Goal: Task Accomplishment & Management: Manage account settings

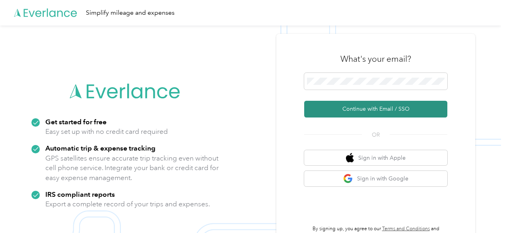
click at [359, 107] on button "Continue with Email / SSO" at bounding box center [375, 109] width 143 height 17
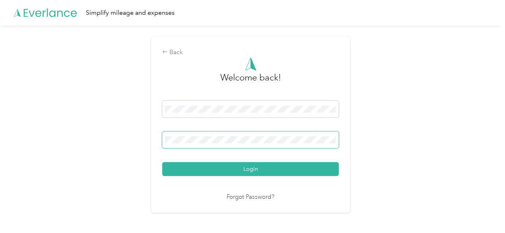
click at [231, 134] on span at bounding box center [250, 139] width 176 height 17
click at [227, 143] on span at bounding box center [250, 139] width 176 height 17
click at [162, 162] on button "Login" at bounding box center [250, 169] width 176 height 14
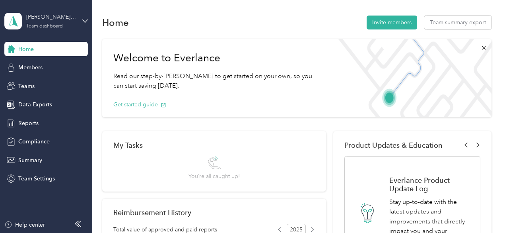
click at [43, 23] on div "[PERSON_NAME] team Team dashboard" at bounding box center [51, 21] width 50 height 16
click at [37, 81] on div "Personal dashboard" at bounding box center [37, 79] width 50 height 8
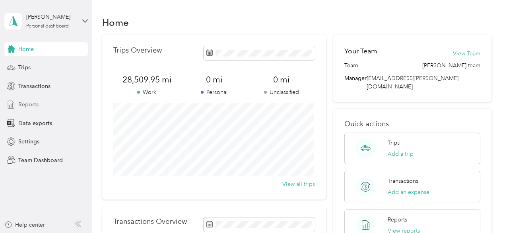
click at [29, 104] on span "Reports" at bounding box center [28, 104] width 20 height 8
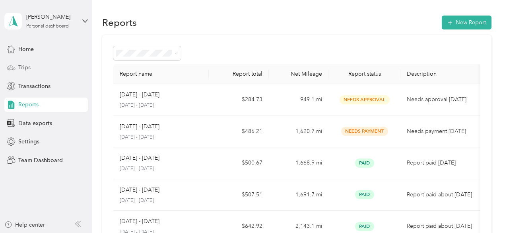
click at [27, 67] on span "Trips" at bounding box center [24, 67] width 12 height 8
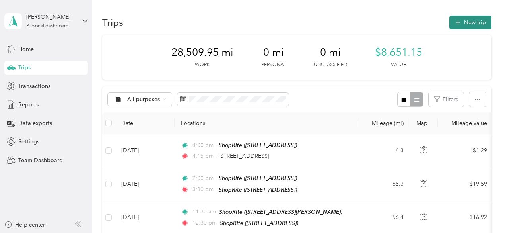
click at [475, 23] on button "New trip" at bounding box center [470, 23] width 42 height 14
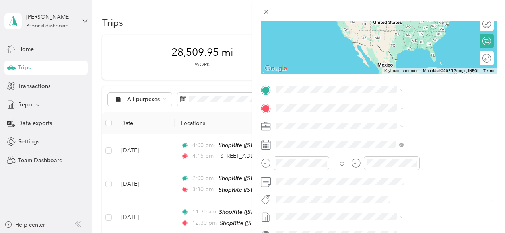
scroll to position [119, 0]
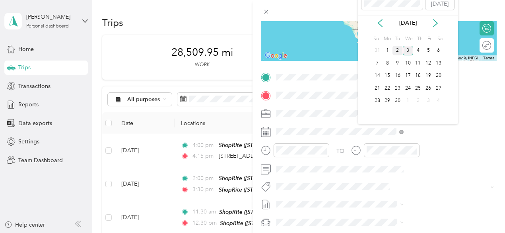
click at [399, 51] on div "2" at bounding box center [397, 51] width 10 height 10
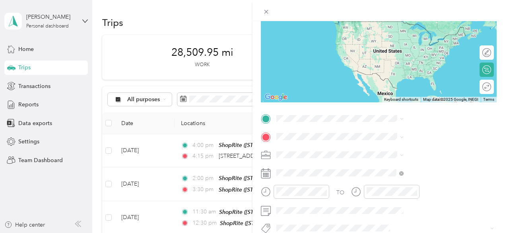
scroll to position [79, 0]
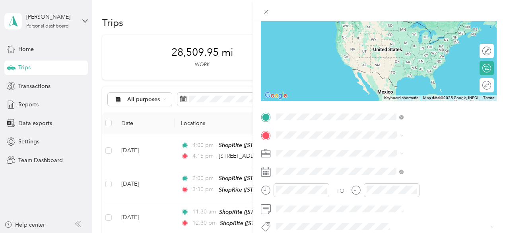
click at [397, 23] on span "[STREET_ADDRESS][US_STATE]" at bounding box center [414, 19] width 79 height 7
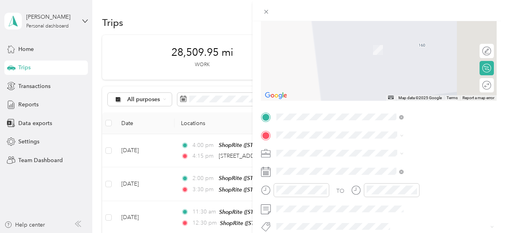
click at [395, 49] on span "[STREET_ADDRESS]" at bounding box center [400, 50] width 50 height 7
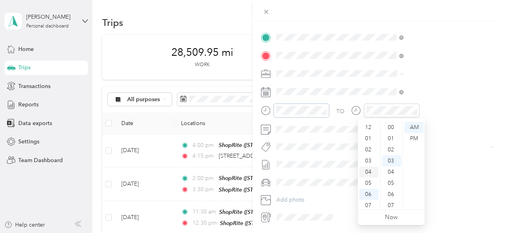
scroll to position [33, 0]
click at [370, 179] on div "09" at bounding box center [368, 179] width 19 height 11
click at [390, 125] on div "00" at bounding box center [391, 127] width 19 height 11
click at [412, 128] on div "AM" at bounding box center [413, 127] width 19 height 11
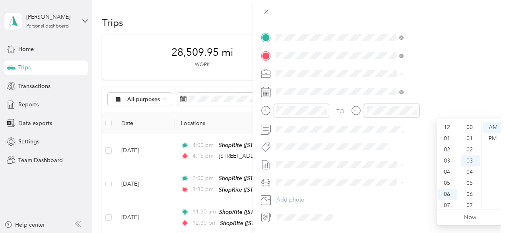
scroll to position [48, 0]
click at [449, 178] on div "09" at bounding box center [447, 179] width 19 height 11
click at [469, 124] on div "10" at bounding box center [470, 125] width 19 height 11
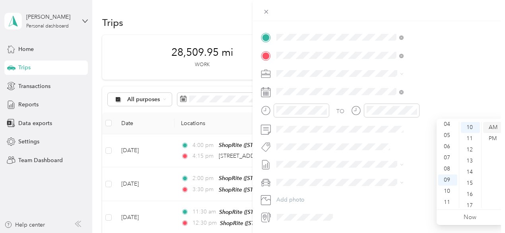
click at [493, 130] on div "AM" at bounding box center [492, 127] width 19 height 11
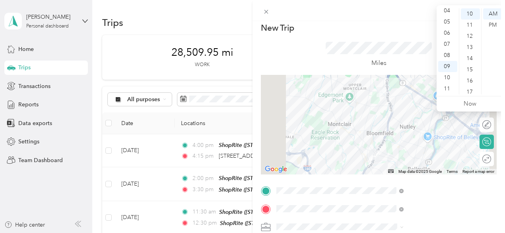
scroll to position [0, 0]
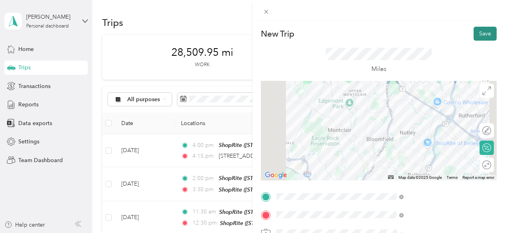
click at [482, 32] on button "Save" at bounding box center [484, 34] width 23 height 14
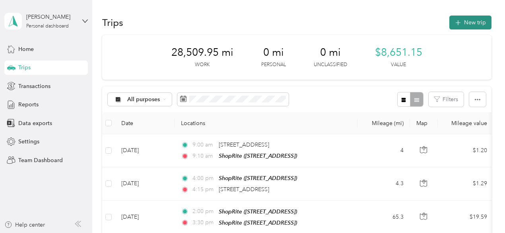
click at [468, 23] on button "New trip" at bounding box center [470, 23] width 42 height 14
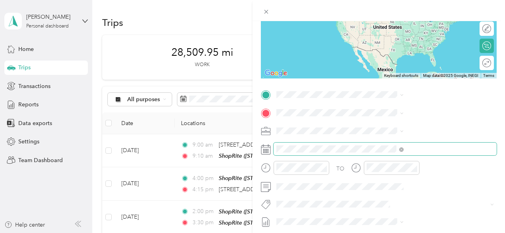
scroll to position [119, 0]
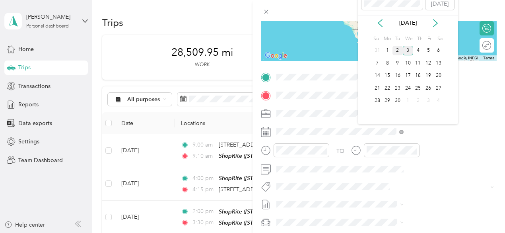
click at [399, 50] on div "2" at bounding box center [397, 51] width 10 height 10
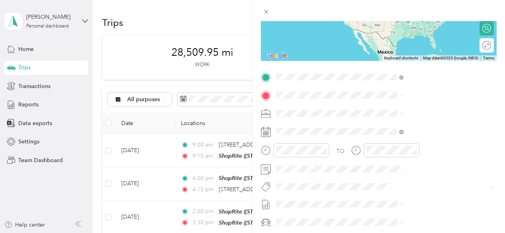
click at [404, 116] on div "TEAM ShopRite [STREET_ADDRESS]" at bounding box center [400, 114] width 51 height 19
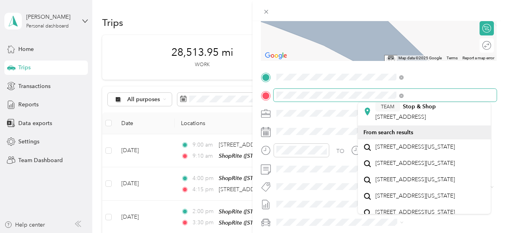
scroll to position [79, 0]
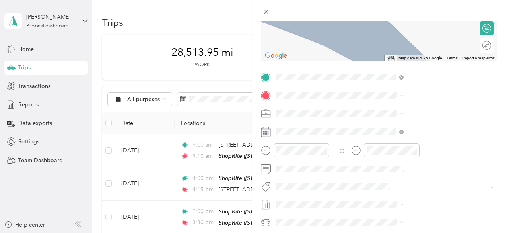
click at [415, 118] on div "TEAM Stop & Shop [STREET_ADDRESS]" at bounding box center [405, 107] width 60 height 19
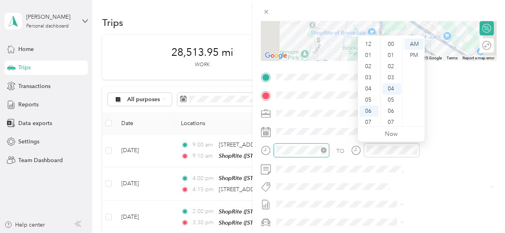
scroll to position [48, 0]
click at [370, 109] on div "10" at bounding box center [368, 107] width 19 height 11
click at [392, 43] on div "00" at bounding box center [391, 44] width 19 height 11
click at [416, 45] on div "AM" at bounding box center [413, 44] width 19 height 11
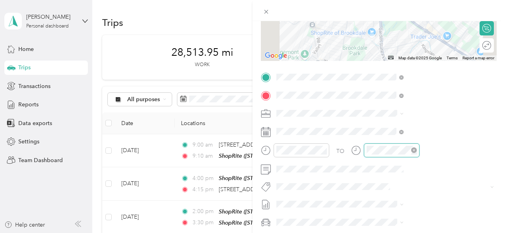
scroll to position [45, 0]
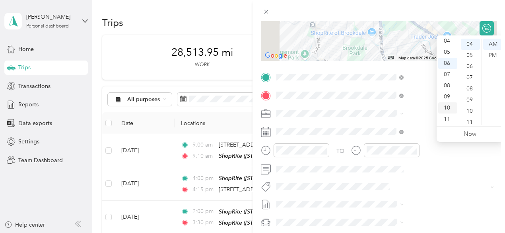
click at [448, 108] on div "10" at bounding box center [447, 107] width 19 height 11
click at [470, 55] on div "05" at bounding box center [470, 55] width 19 height 11
click at [491, 45] on div "AM" at bounding box center [492, 44] width 19 height 11
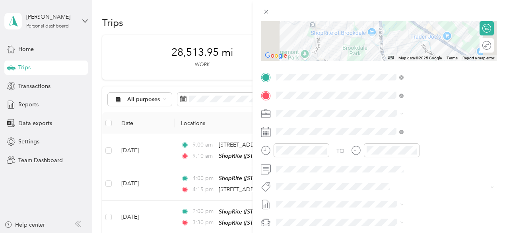
click at [502, 12] on div at bounding box center [378, 10] width 252 height 21
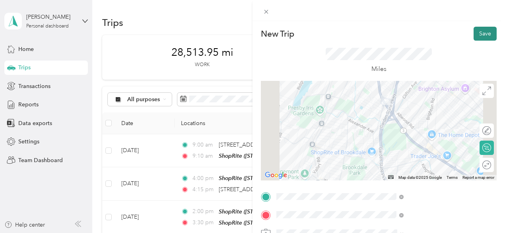
click at [483, 33] on button "Save" at bounding box center [484, 34] width 23 height 14
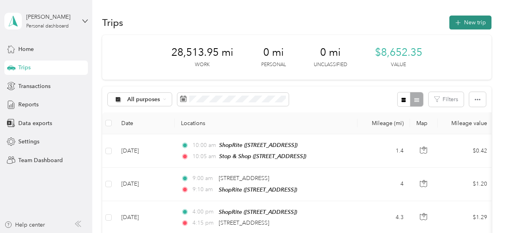
click at [469, 19] on button "New trip" at bounding box center [470, 23] width 42 height 14
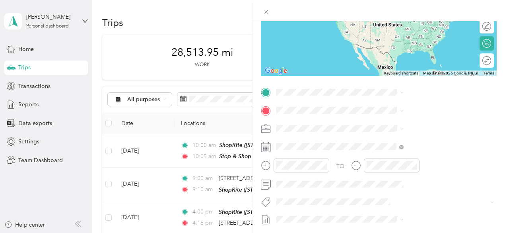
scroll to position [119, 0]
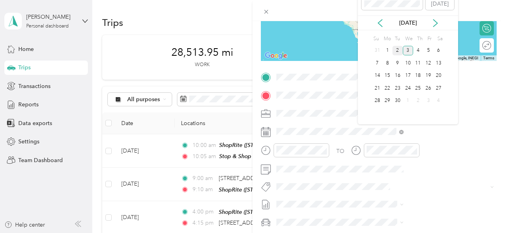
click at [397, 48] on div "2" at bounding box center [397, 51] width 10 height 10
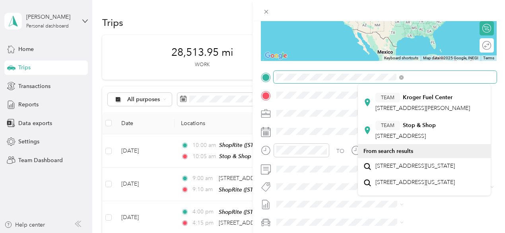
scroll to position [79, 0]
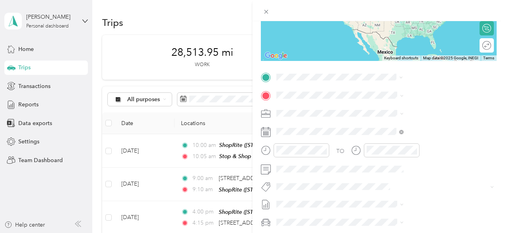
click at [402, 101] on div "TEAM Stop & Shop [STREET_ADDRESS]" at bounding box center [405, 90] width 60 height 19
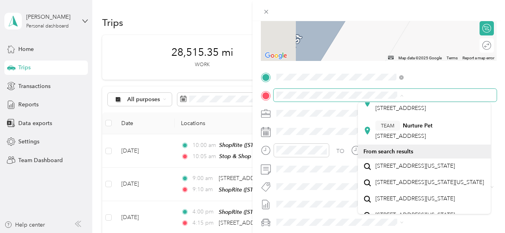
scroll to position [159, 0]
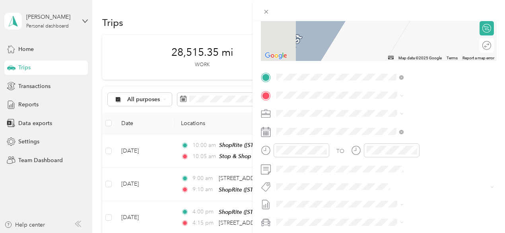
click at [396, 92] on span "[STREET_ADDRESS]" at bounding box center [400, 88] width 50 height 7
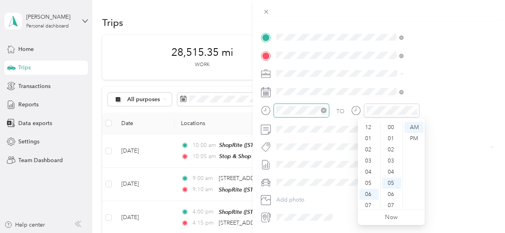
scroll to position [56, 0]
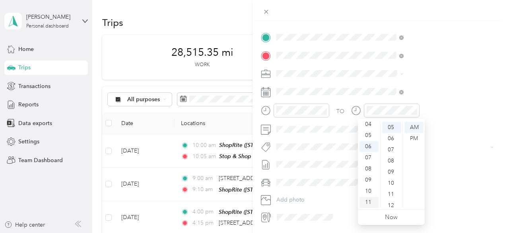
click at [370, 201] on div "11" at bounding box center [368, 201] width 19 height 11
click at [392, 124] on div "00" at bounding box center [391, 127] width 19 height 11
click at [412, 126] on div "AM" at bounding box center [413, 127] width 19 height 11
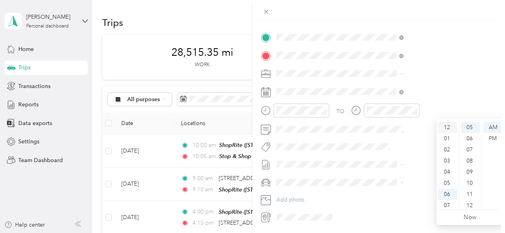
click at [449, 124] on div "12" at bounding box center [447, 127] width 19 height 11
click at [471, 127] on div "30" at bounding box center [470, 127] width 19 height 11
click at [493, 138] on div "PM" at bounding box center [492, 138] width 19 height 11
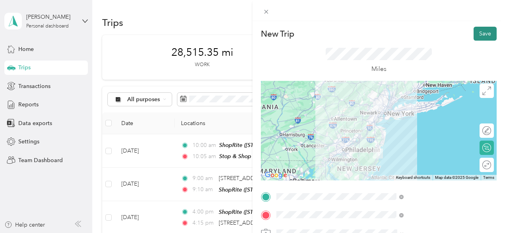
click at [481, 33] on button "Save" at bounding box center [484, 34] width 23 height 14
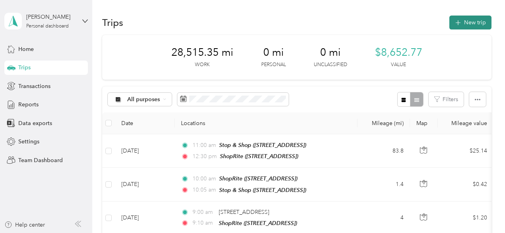
click at [474, 22] on button "New trip" at bounding box center [470, 23] width 42 height 14
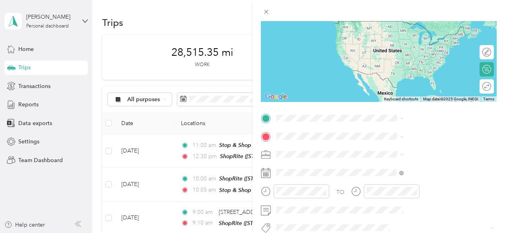
scroll to position [79, 0]
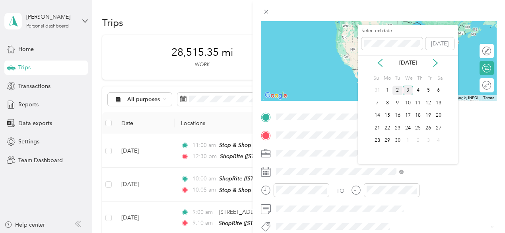
click at [399, 89] on div "2" at bounding box center [397, 90] width 10 height 10
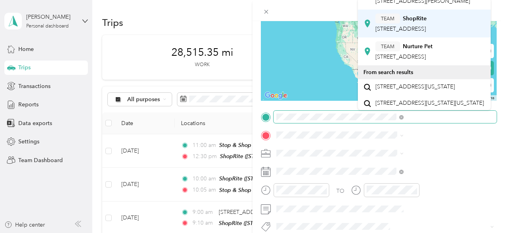
scroll to position [119, 0]
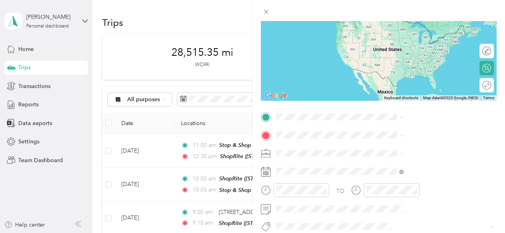
click at [407, 29] on div "TEAM ShopRite [STREET_ADDRESS]" at bounding box center [400, 19] width 51 height 19
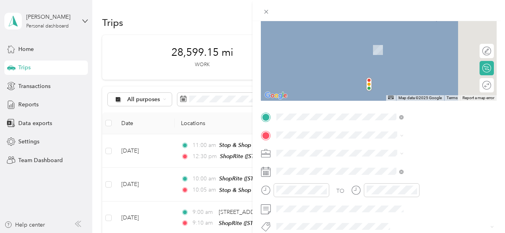
click at [411, 48] on div "TEAM ShopRite 668 Route 70, 087234024, [GEOGRAPHIC_DATA], [GEOGRAPHIC_DATA], [G…" at bounding box center [429, 56] width 109 height 45
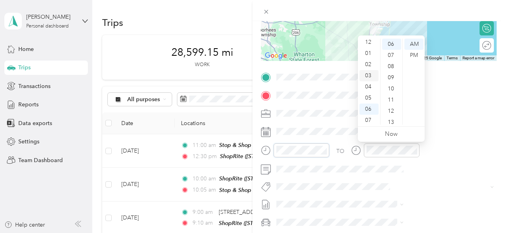
scroll to position [0, 0]
click at [372, 55] on div "01" at bounding box center [368, 55] width 19 height 11
click at [394, 74] on div "30" at bounding box center [391, 72] width 19 height 11
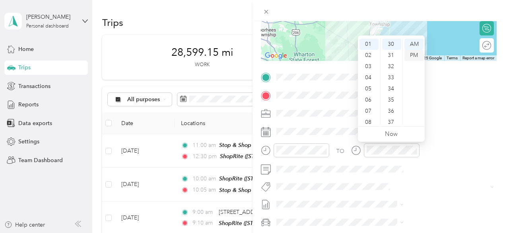
click at [413, 54] on div "PM" at bounding box center [413, 55] width 19 height 11
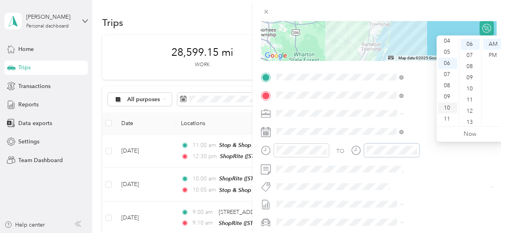
scroll to position [0, 0]
click at [449, 65] on div "02" at bounding box center [447, 66] width 19 height 11
click at [472, 43] on div "00" at bounding box center [470, 44] width 19 height 11
click at [493, 55] on div "PM" at bounding box center [492, 55] width 19 height 11
click at [500, 16] on div at bounding box center [378, 10] width 252 height 21
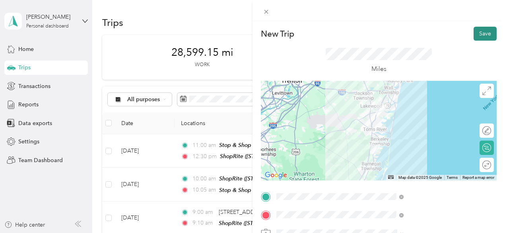
click at [485, 35] on button "Save" at bounding box center [484, 34] width 23 height 14
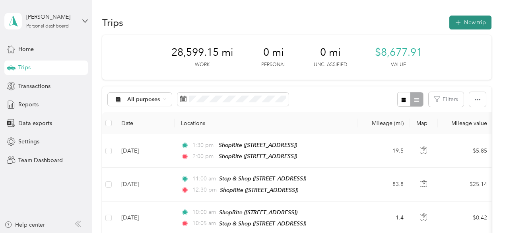
click at [480, 22] on button "New trip" at bounding box center [470, 23] width 42 height 14
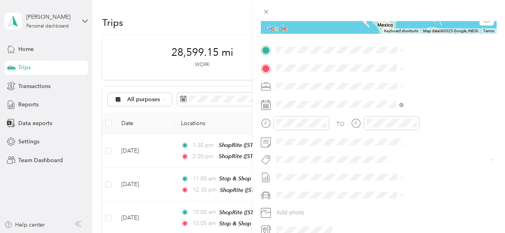
scroll to position [159, 0]
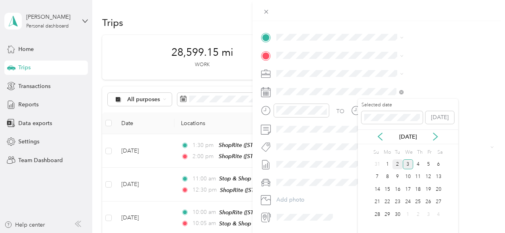
click at [396, 162] on div "2" at bounding box center [397, 164] width 10 height 10
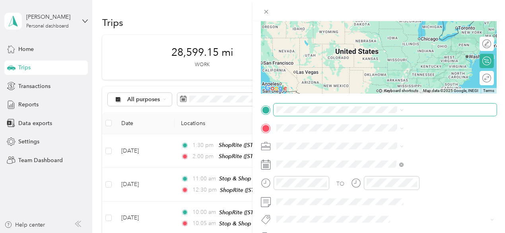
scroll to position [79, 0]
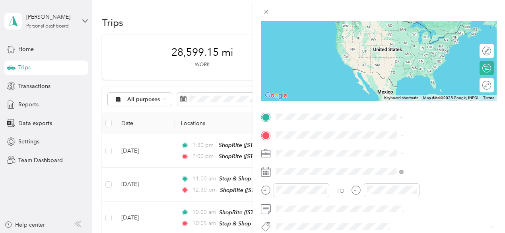
click at [420, 32] on span "668 Route 70, 087234024, [GEOGRAPHIC_DATA], [GEOGRAPHIC_DATA], [GEOGRAPHIC_DATA]" at bounding box center [408, 47] width 67 height 32
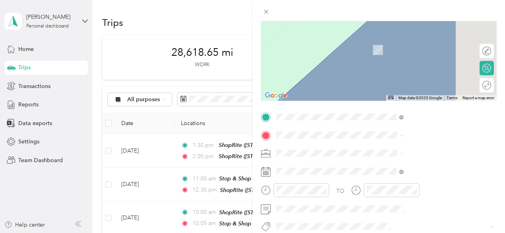
click at [413, 85] on div "TEAM ShopRite [STREET_ADDRESS]" at bounding box center [400, 74] width 51 height 19
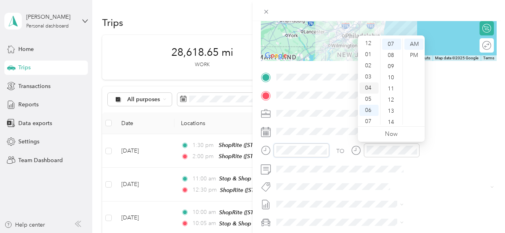
scroll to position [0, 0]
click at [371, 78] on div "03" at bounding box center [368, 77] width 19 height 11
click at [393, 102] on div "30" at bounding box center [391, 101] width 19 height 11
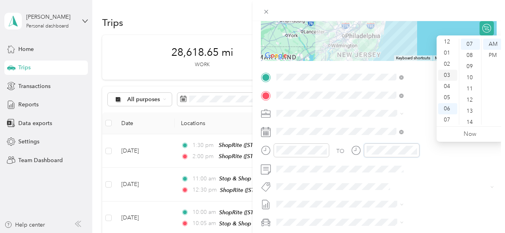
scroll to position [0, 0]
click at [448, 89] on div "04" at bounding box center [447, 88] width 19 height 11
click at [471, 69] on div "45" at bounding box center [470, 69] width 19 height 11
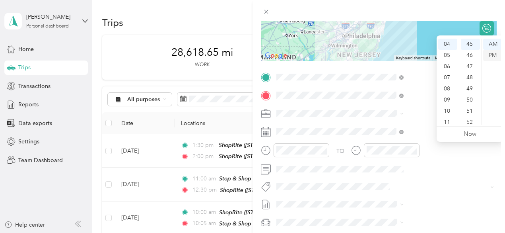
click at [494, 56] on div "PM" at bounding box center [492, 55] width 19 height 11
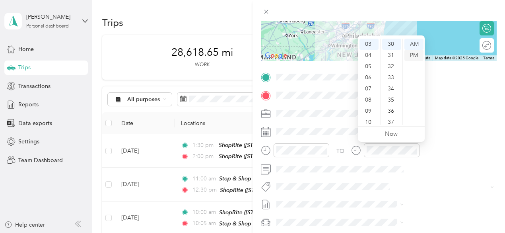
click at [415, 55] on div "PM" at bounding box center [413, 55] width 19 height 11
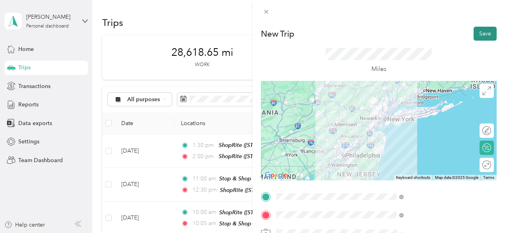
click at [481, 35] on button "Save" at bounding box center [484, 34] width 23 height 14
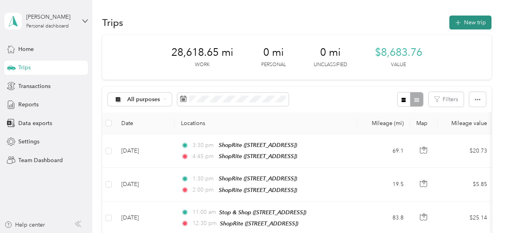
click at [478, 21] on button "New trip" at bounding box center [470, 23] width 42 height 14
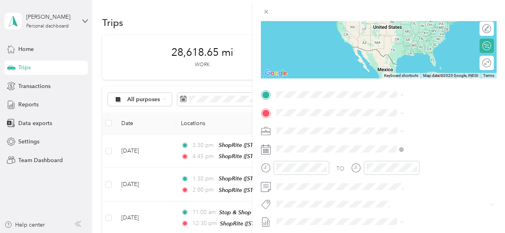
scroll to position [119, 0]
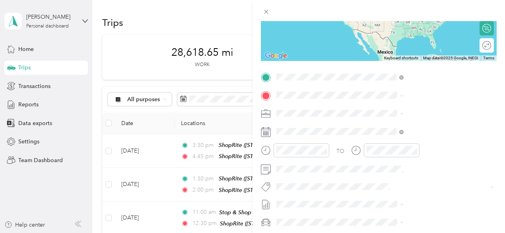
click at [403, 152] on div "TEAM ShopRite [STREET_ADDRESS]" at bounding box center [400, 142] width 51 height 19
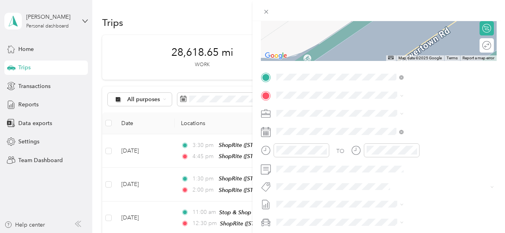
click at [392, 126] on span "[STREET_ADDRESS][US_STATE]" at bounding box center [414, 121] width 79 height 7
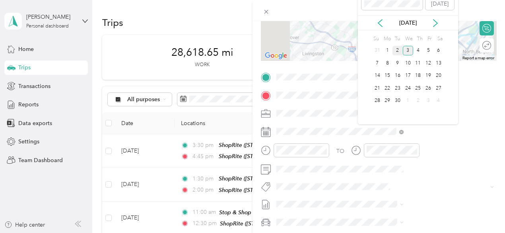
click at [397, 50] on div "2" at bounding box center [397, 51] width 10 height 10
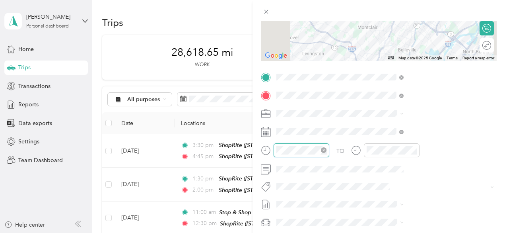
scroll to position [89, 0]
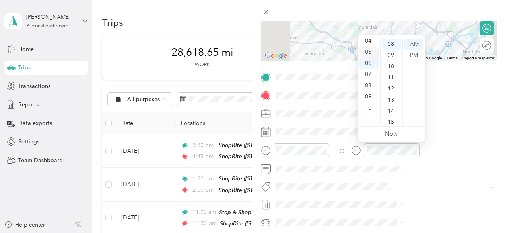
click at [369, 52] on div "05" at bounding box center [368, 52] width 19 height 11
click at [393, 45] on div "00" at bounding box center [391, 44] width 19 height 11
click at [413, 54] on div "PM" at bounding box center [413, 55] width 19 height 11
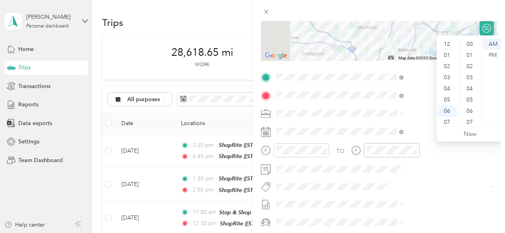
scroll to position [48, 0]
click at [448, 52] on div "05" at bounding box center [447, 52] width 19 height 11
click at [472, 83] on div "15" at bounding box center [470, 82] width 19 height 11
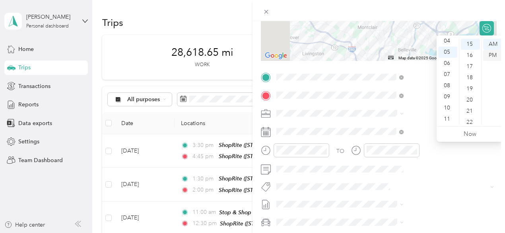
click at [491, 58] on div "PM" at bounding box center [492, 55] width 19 height 11
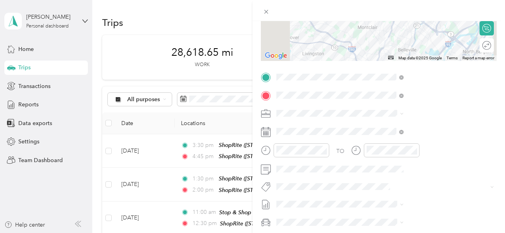
click at [503, 16] on div at bounding box center [378, 10] width 252 height 21
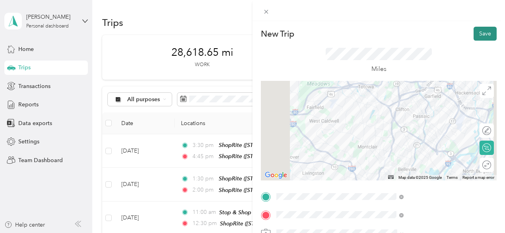
click at [483, 35] on button "Save" at bounding box center [484, 34] width 23 height 14
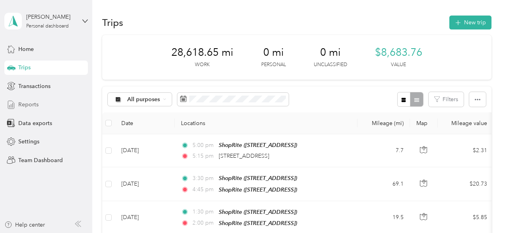
click at [26, 103] on span "Reports" at bounding box center [28, 104] width 20 height 8
